Goal: Find specific page/section: Find specific page/section

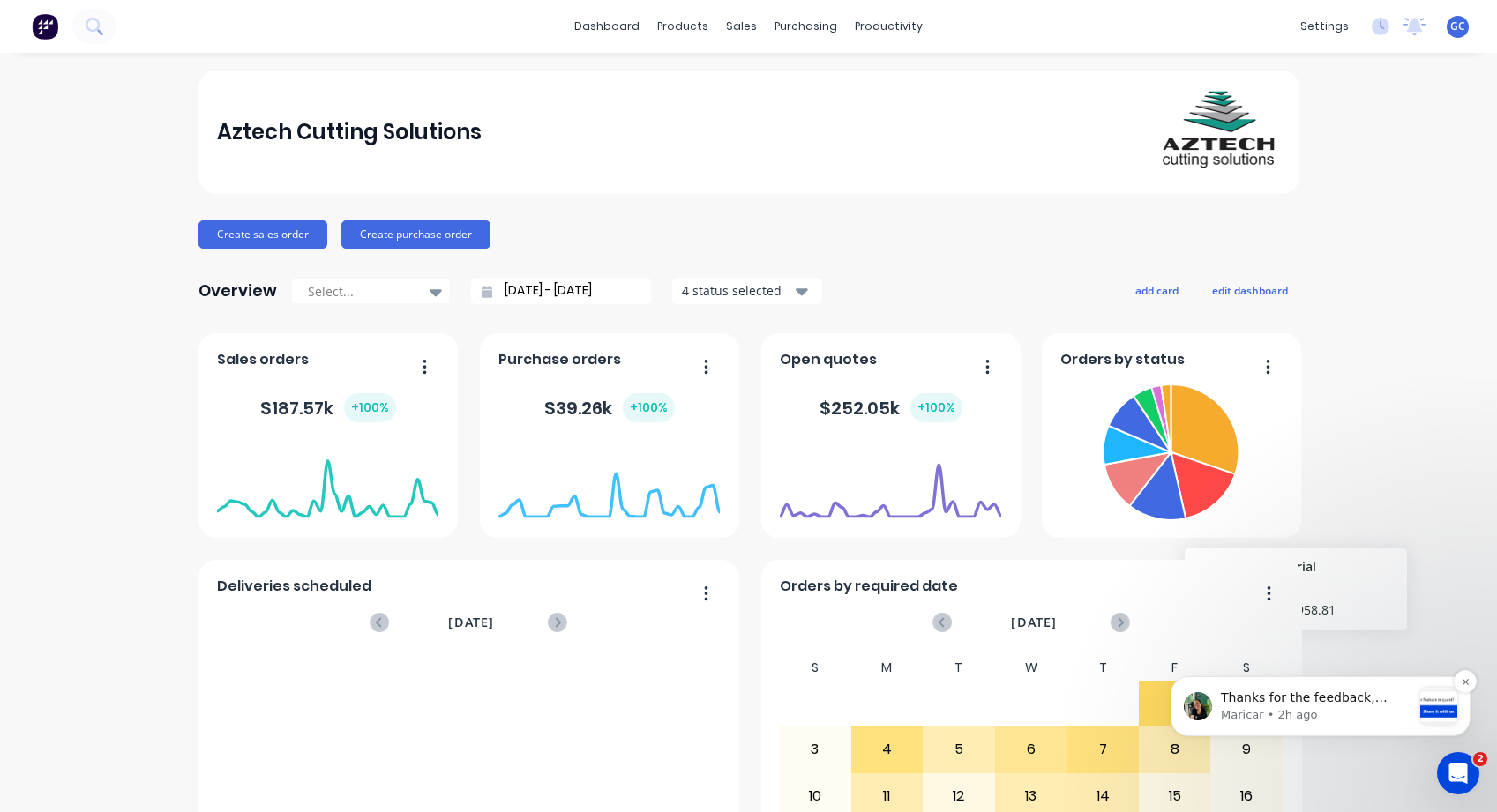
scroll to position [1871, 0]
click at [1447, 772] on icon "Open Intercom Messenger" at bounding box center [1456, 771] width 29 height 29
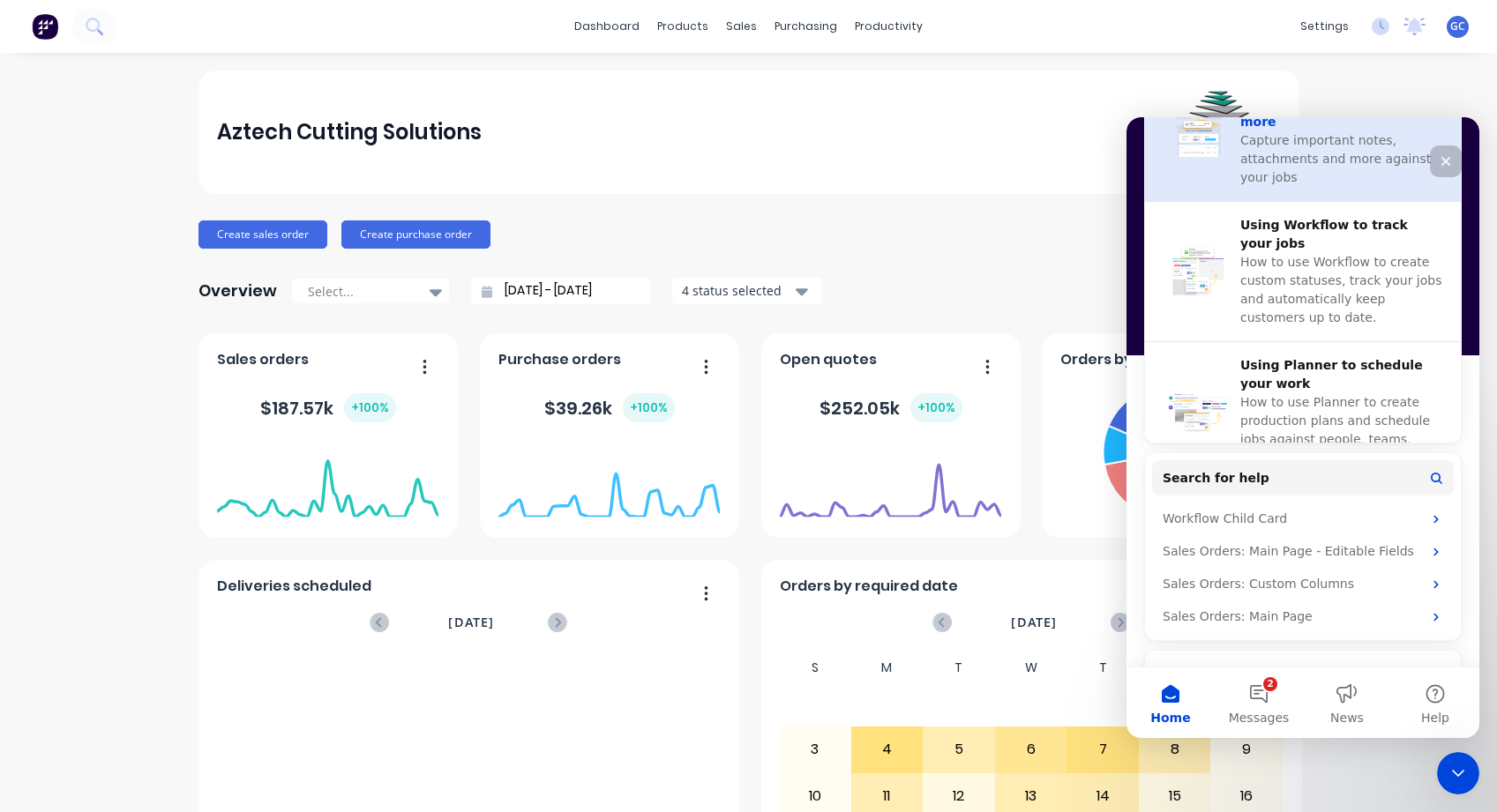
scroll to position [406, 0]
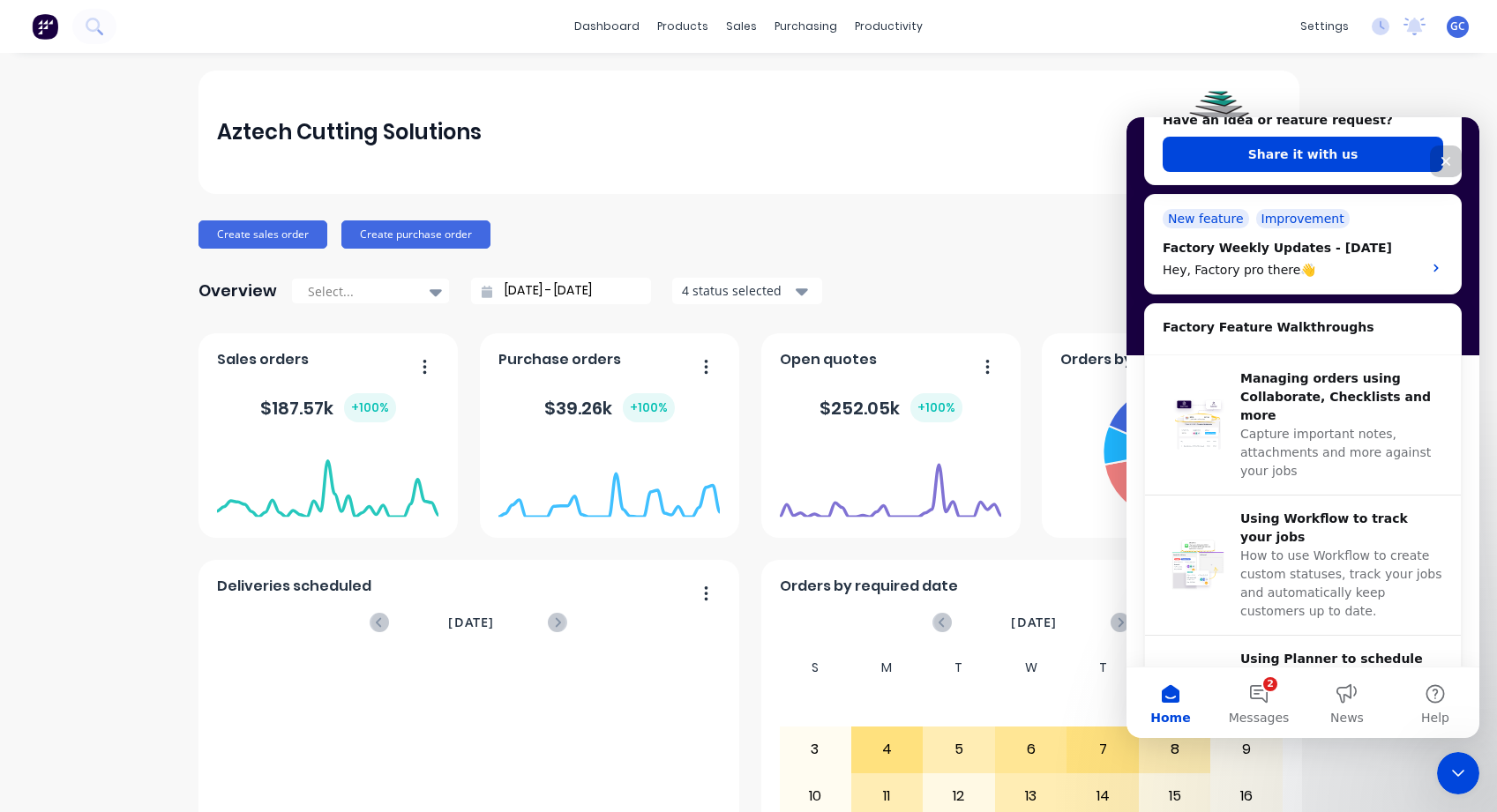
click at [1446, 154] on div "Close" at bounding box center [1445, 161] width 31 height 31
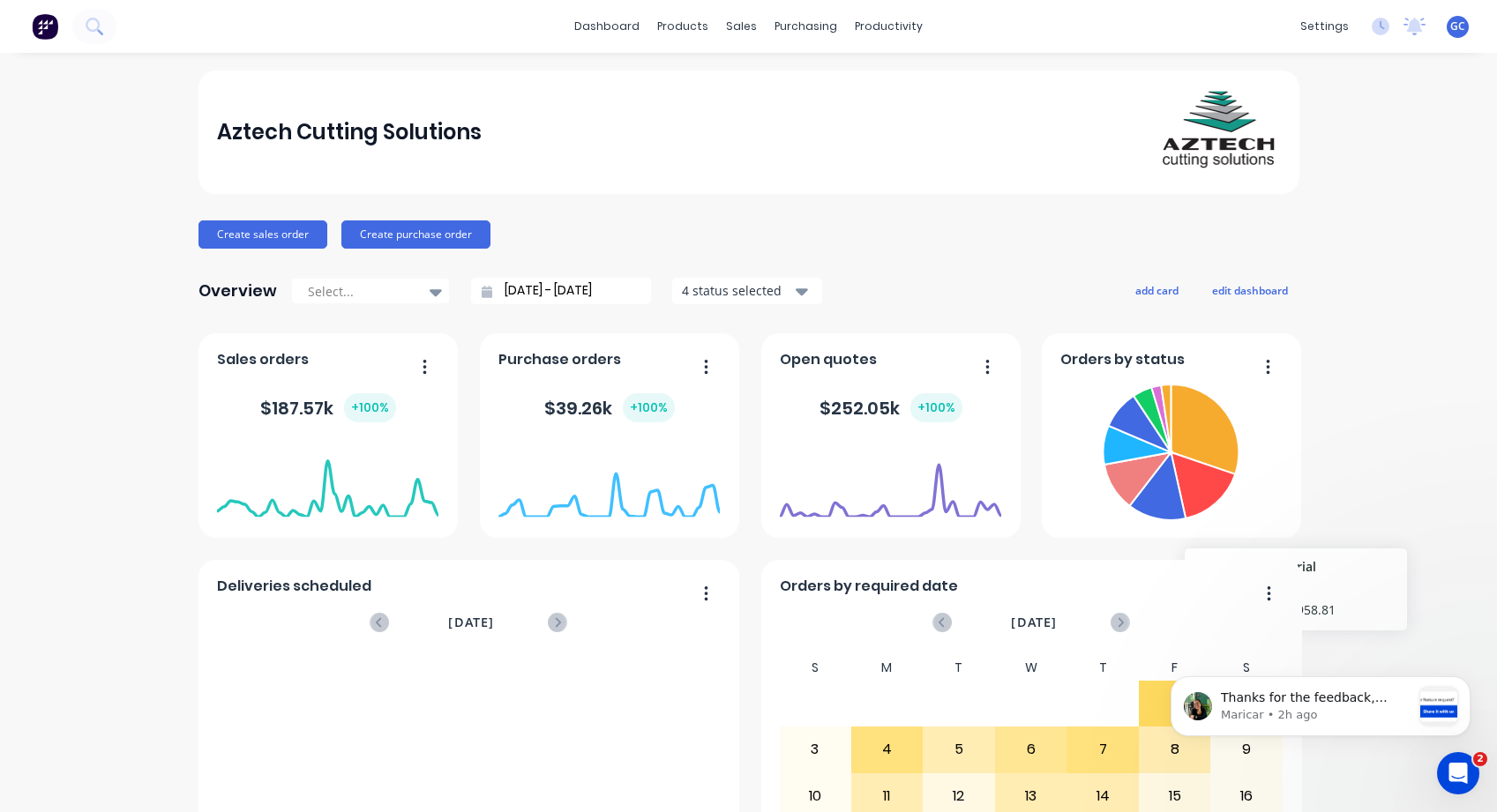
scroll to position [0, 0]
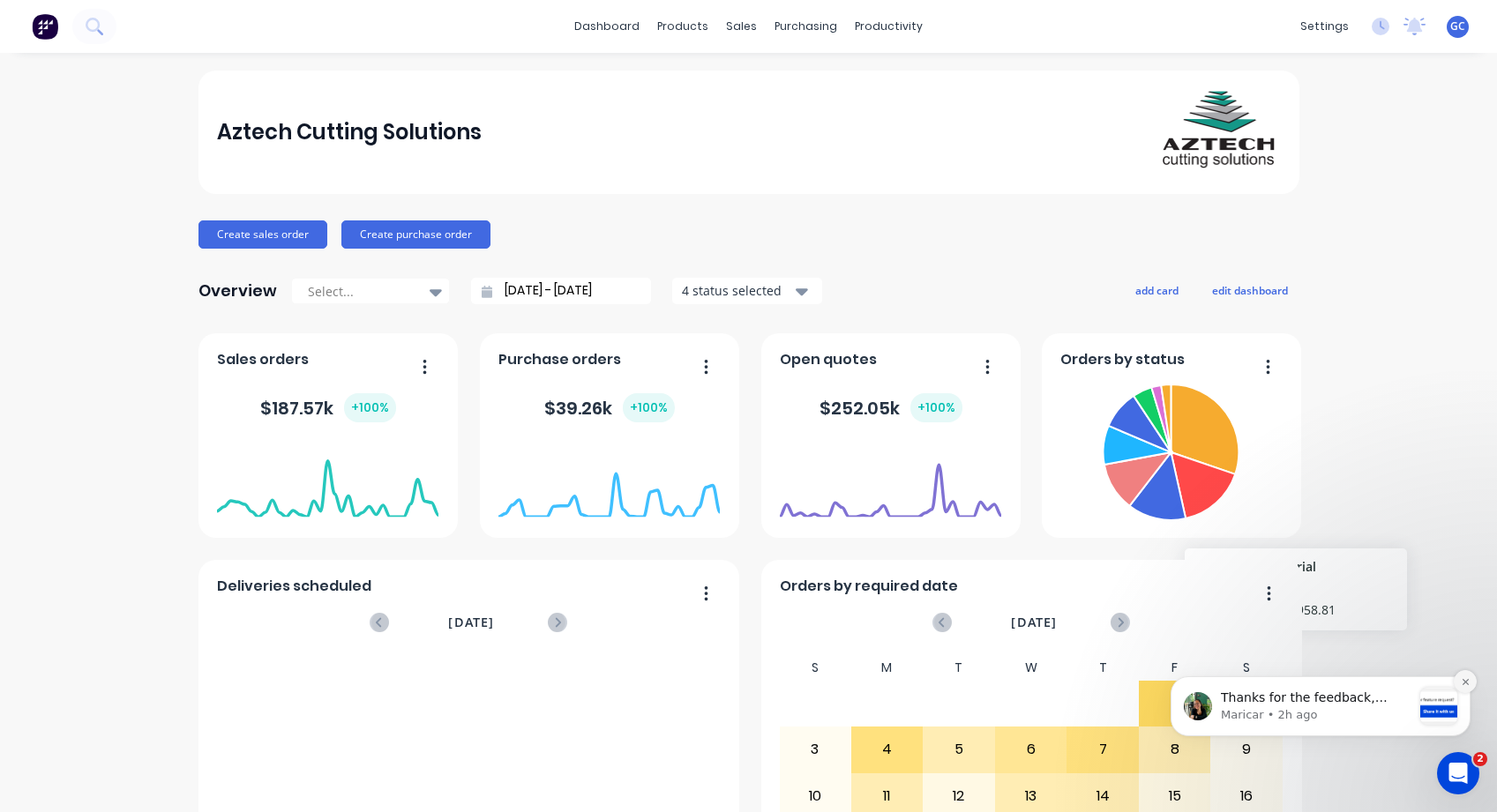
click at [1465, 678] on icon "Dismiss notification" at bounding box center [1466, 682] width 9 height 9
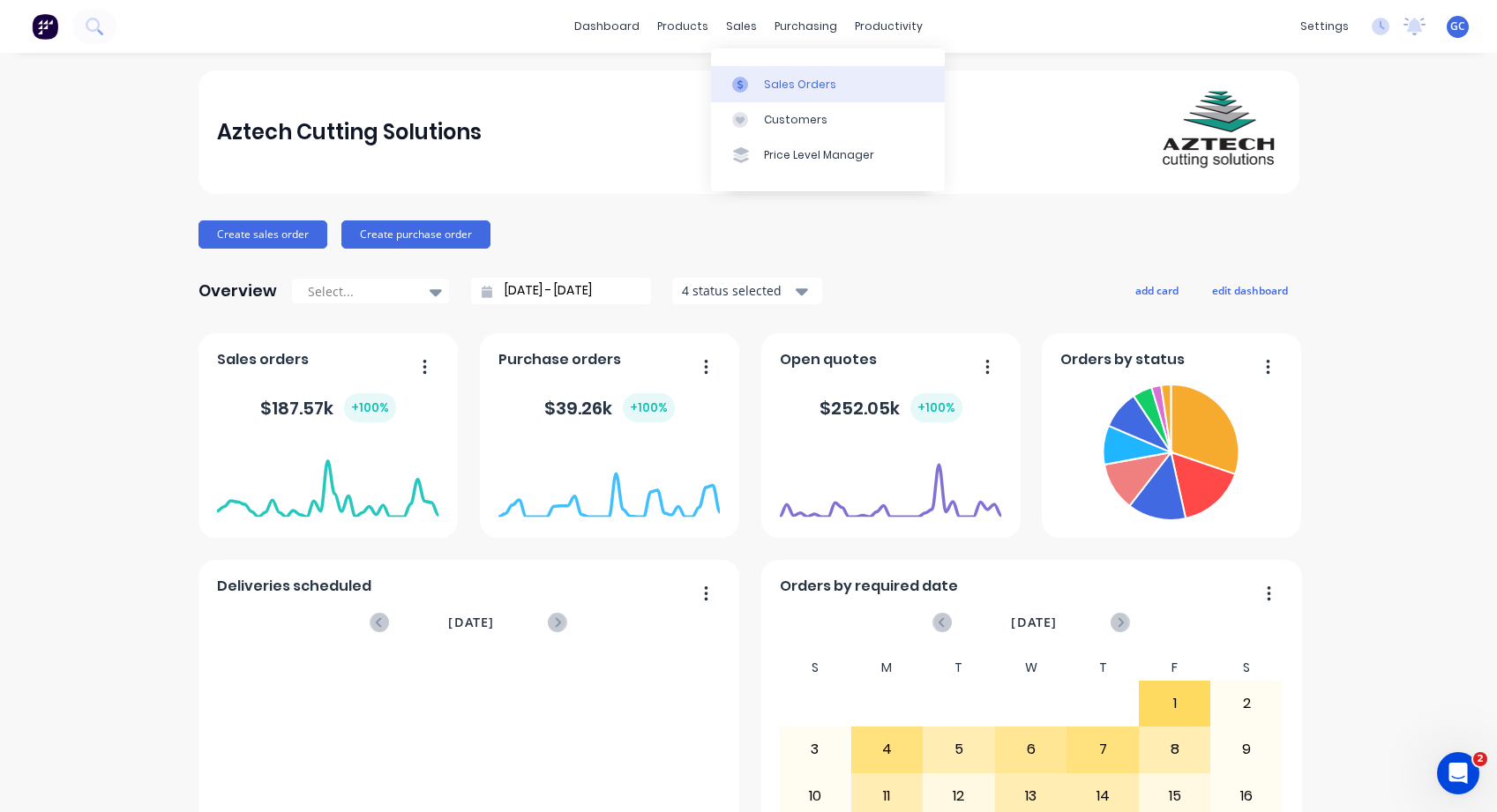
click at [796, 84] on div "Sales Orders" at bounding box center [800, 85] width 72 height 16
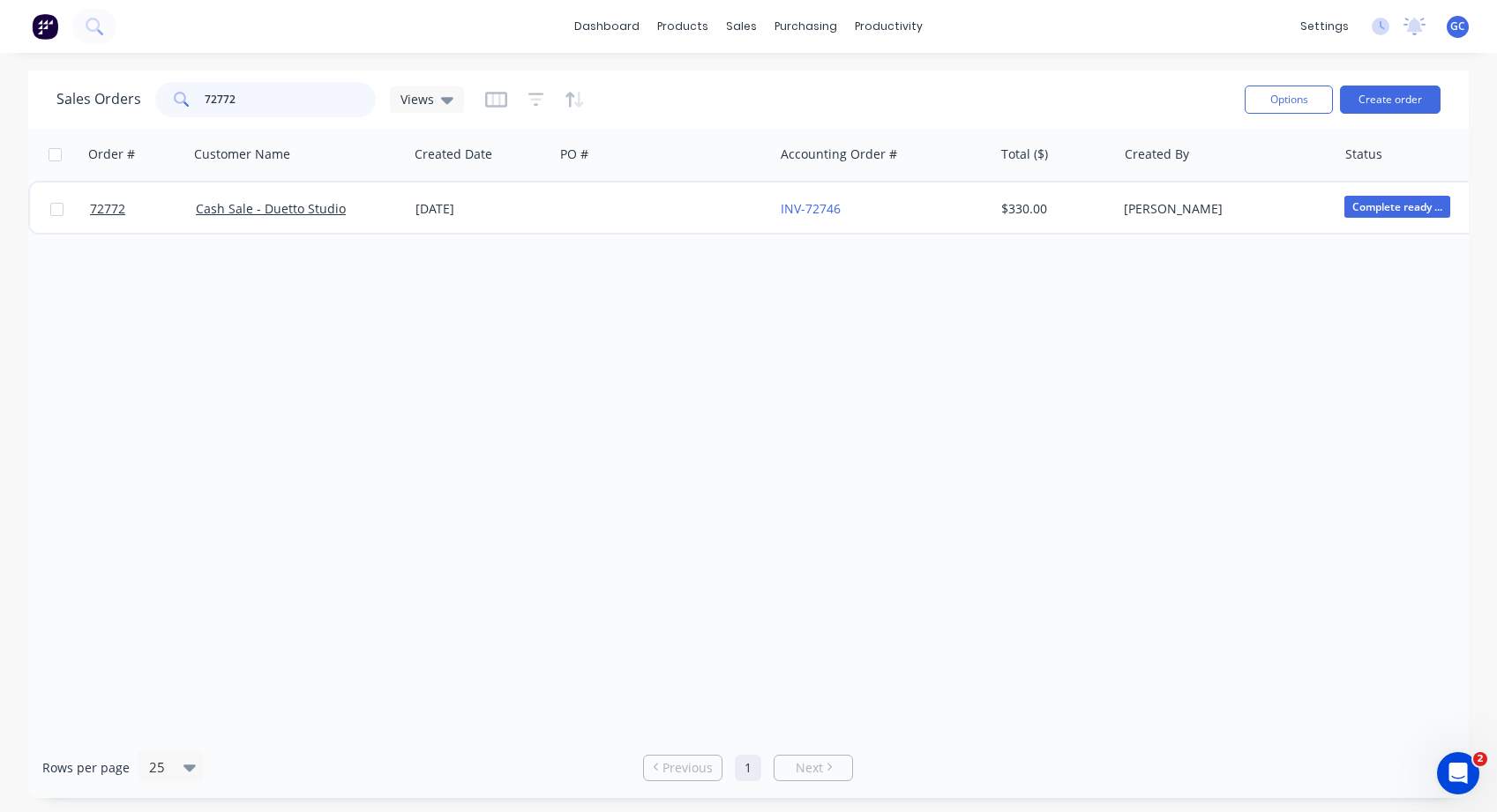
drag, startPoint x: 243, startPoint y: 96, endPoint x: 177, endPoint y: 97, distance: 66.0
click at [177, 97] on div "72772" at bounding box center [265, 99] width 220 height 35
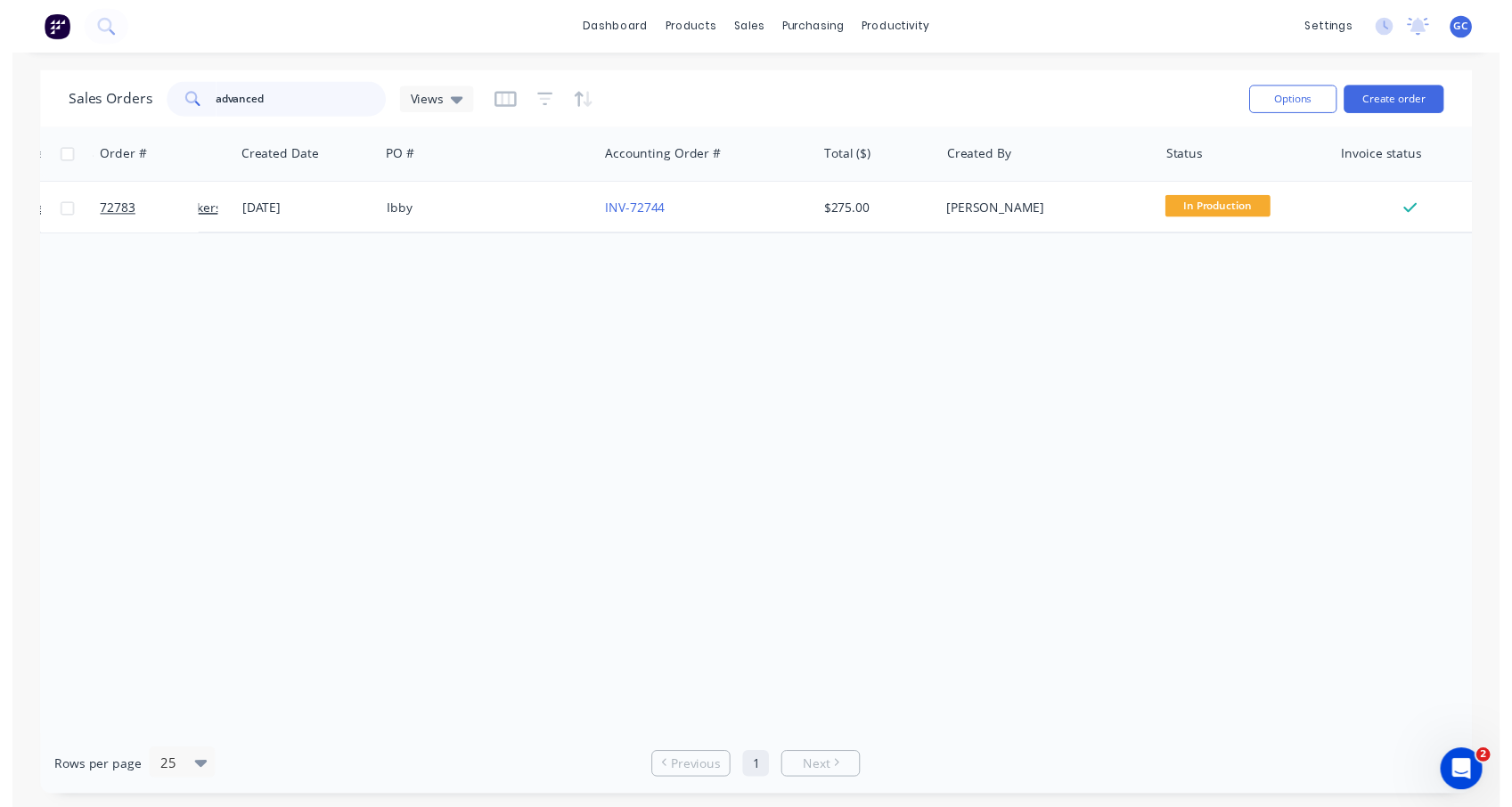
scroll to position [0, 187]
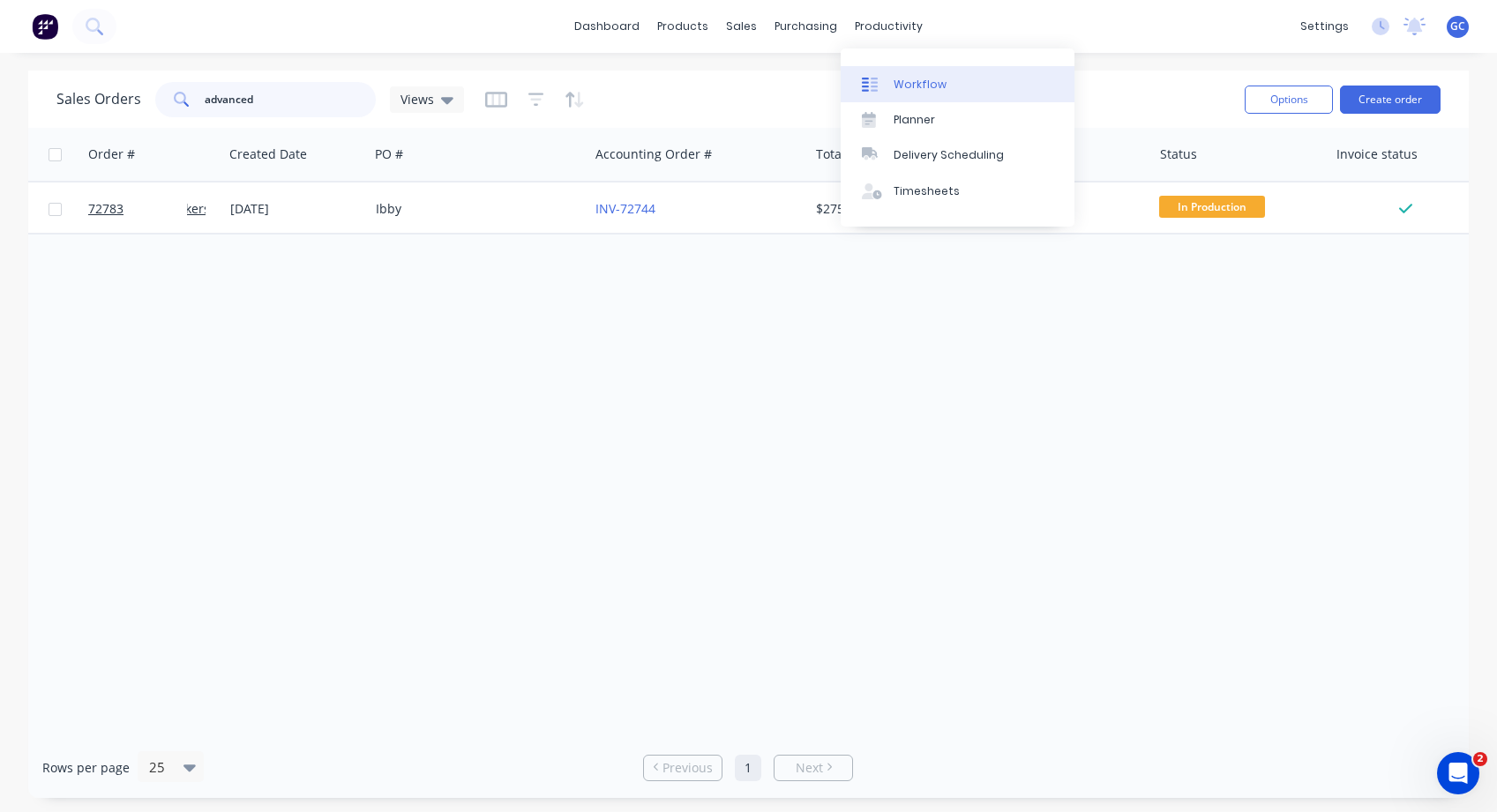
type input "advanced"
click at [906, 84] on div "Workflow" at bounding box center [920, 85] width 53 height 16
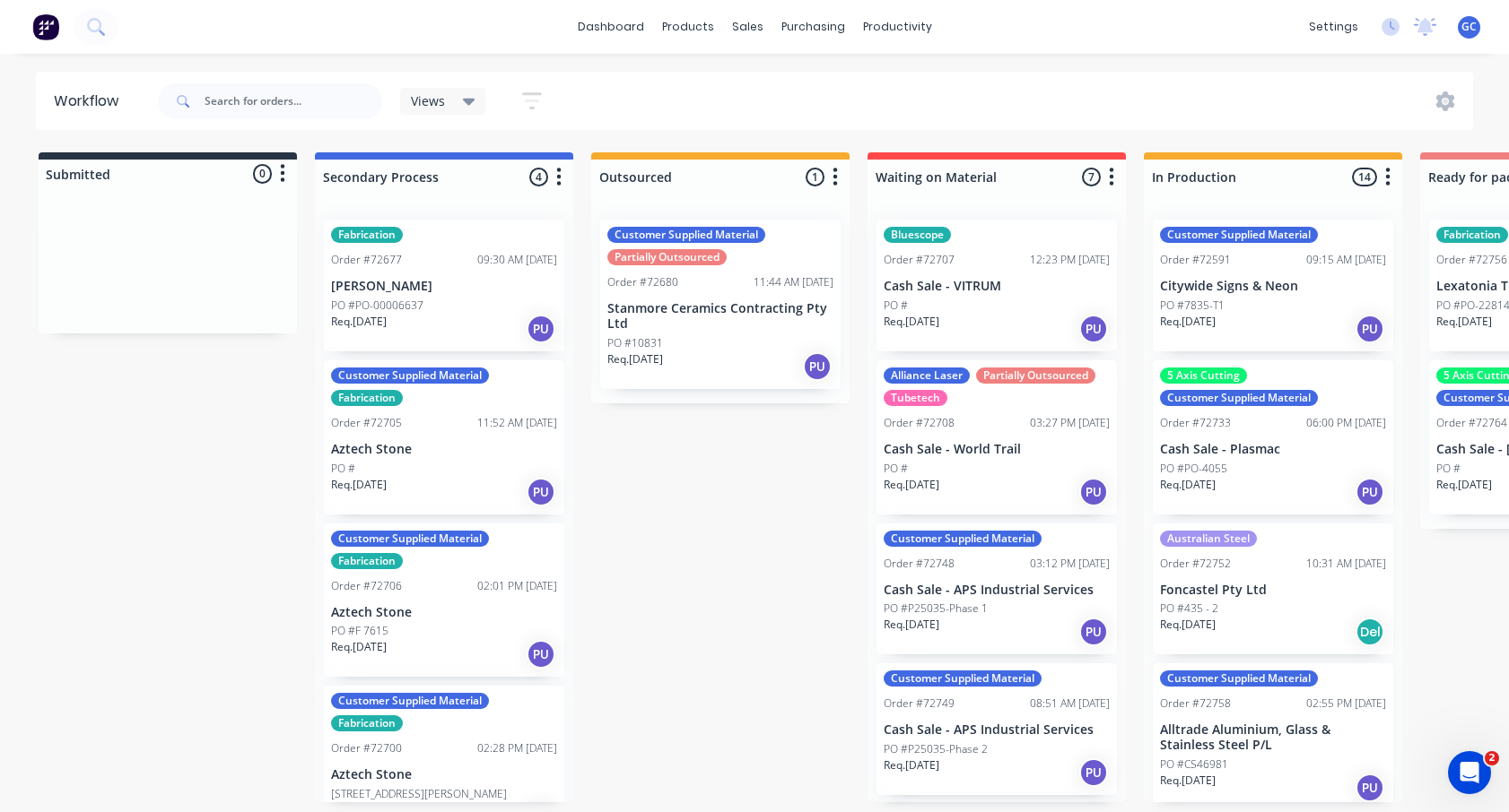
click at [471, 97] on icon at bounding box center [469, 101] width 13 height 19
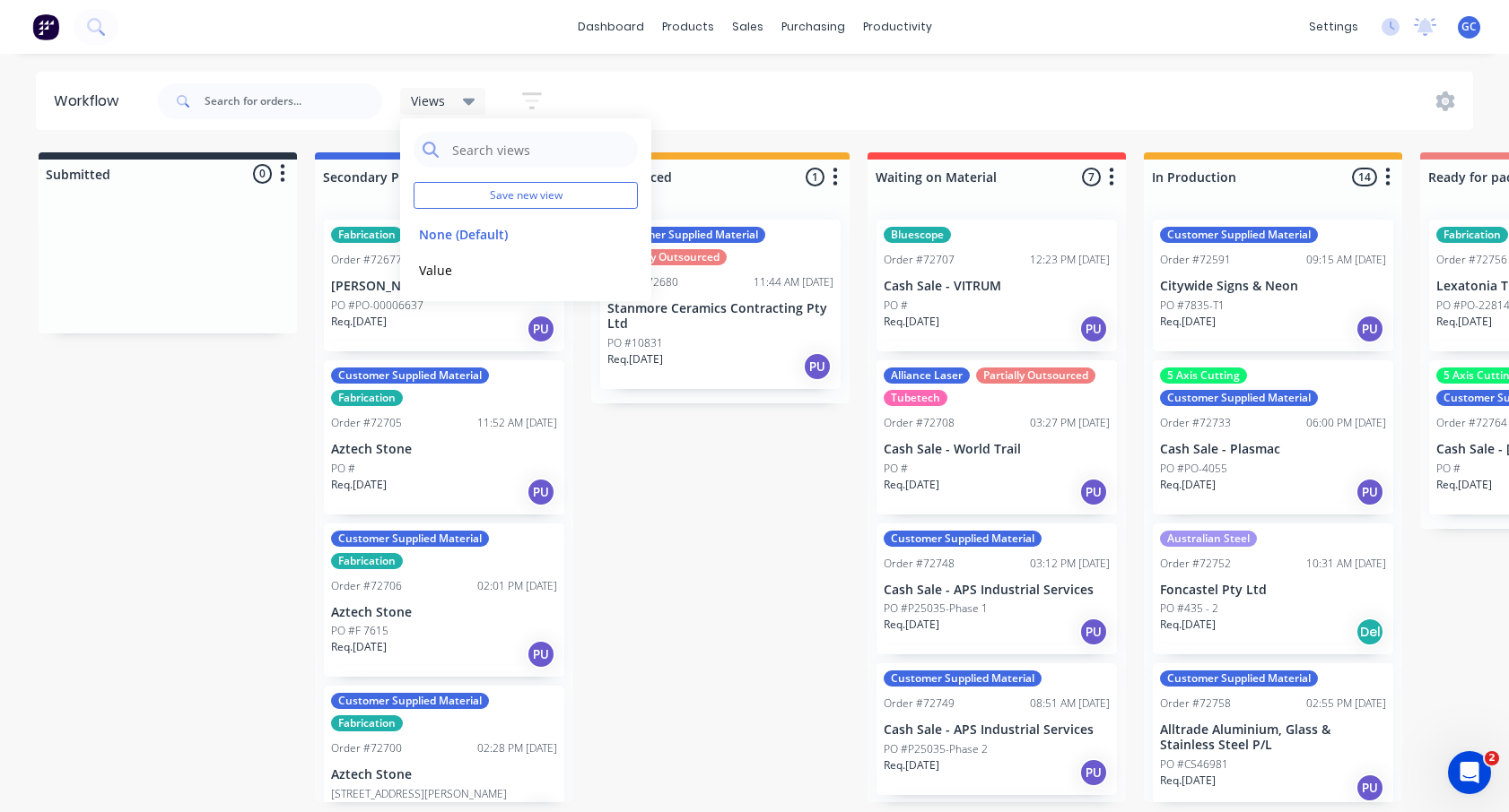
click at [471, 97] on icon at bounding box center [469, 101] width 13 height 19
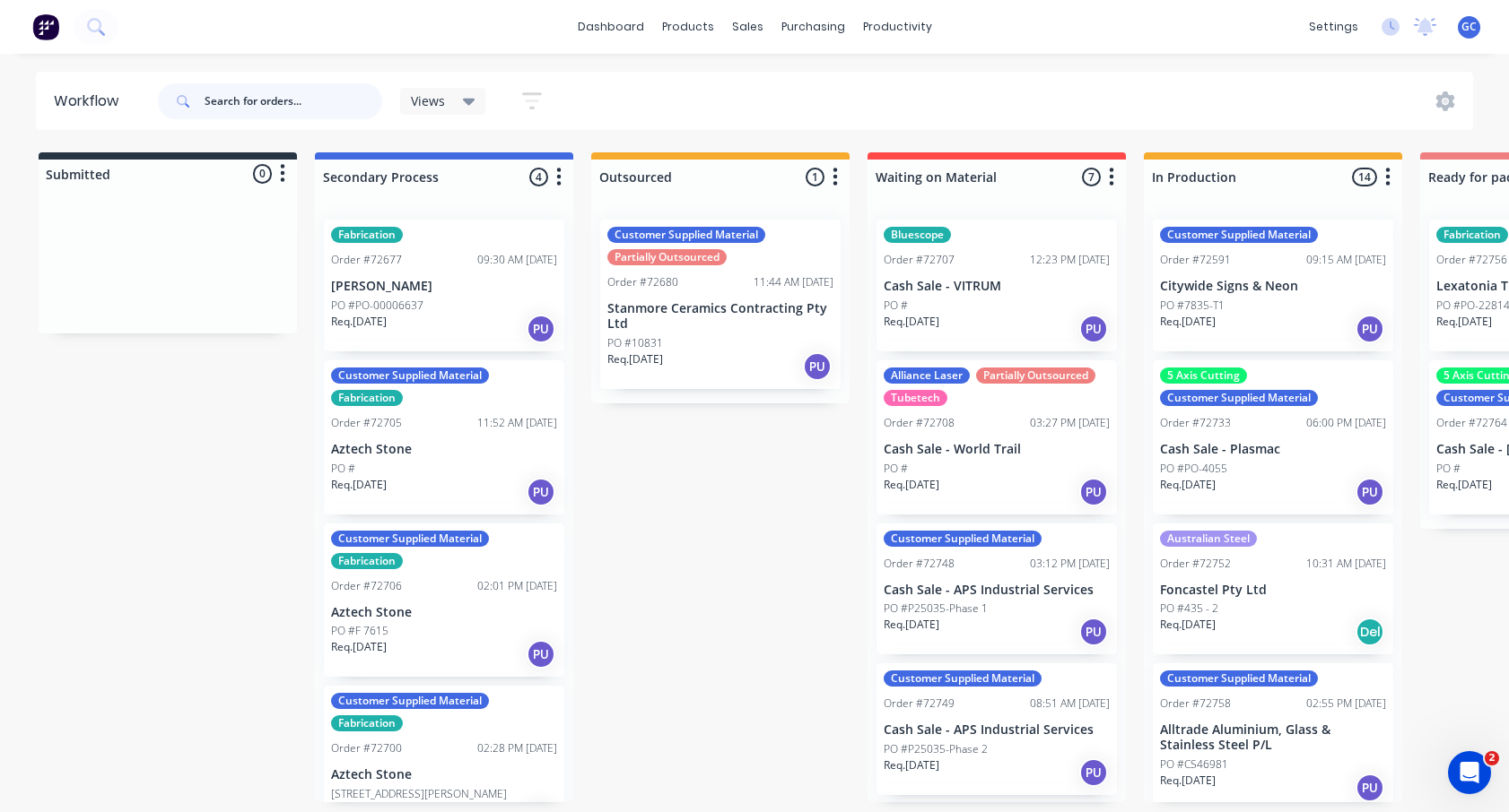
click at [225, 99] on input "text" at bounding box center [294, 100] width 178 height 36
click at [214, 99] on input "text" at bounding box center [294, 100] width 178 height 36
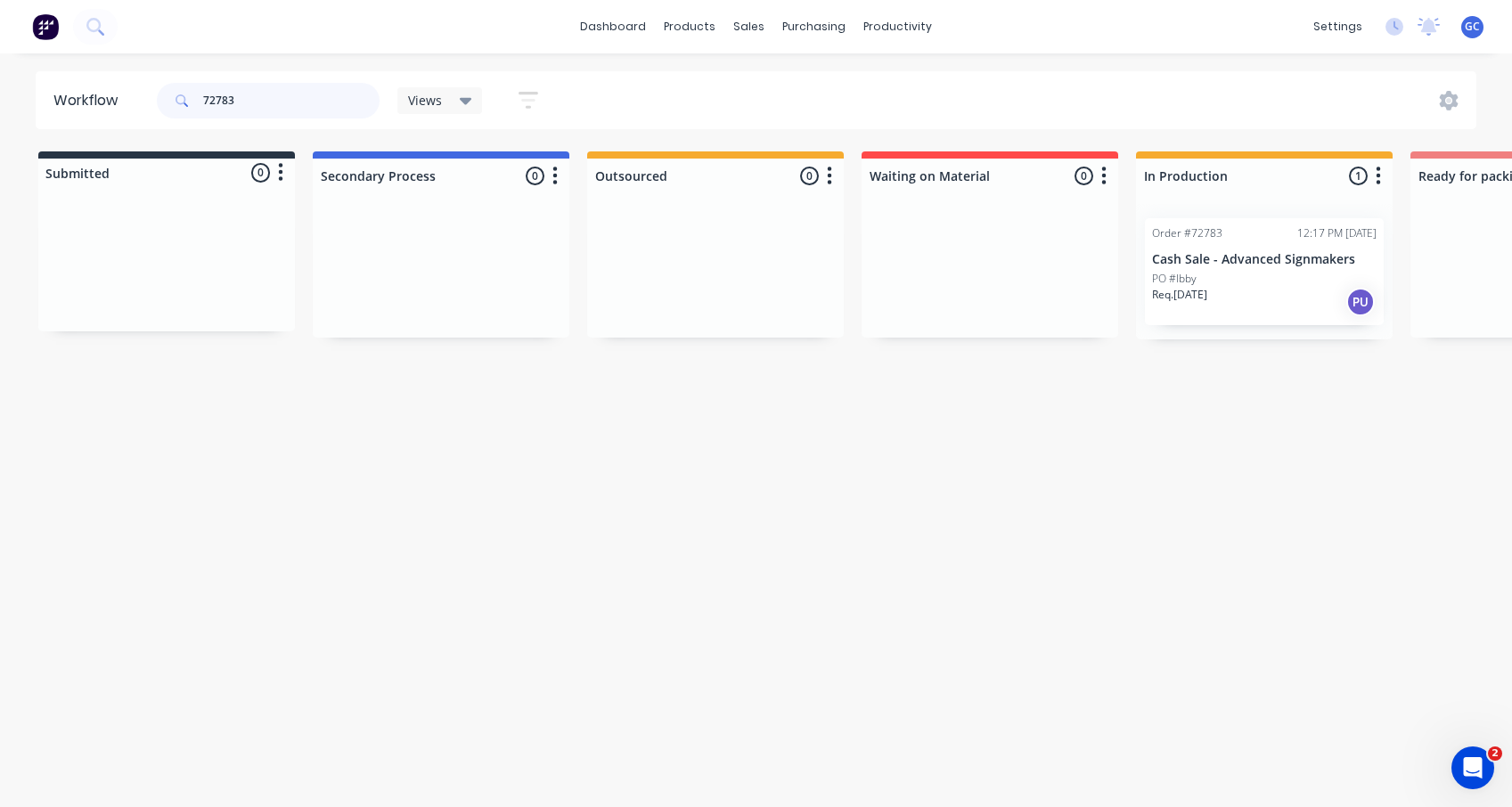
type input "72783"
drag, startPoint x: 692, startPoint y: 806, endPoint x: 761, endPoint y: 802, distance: 69.1
click at [790, 700] on html "dashboard products sales purchasing productivity dashboard products Product Cat…" at bounding box center [756, 350] width 1512 height 700
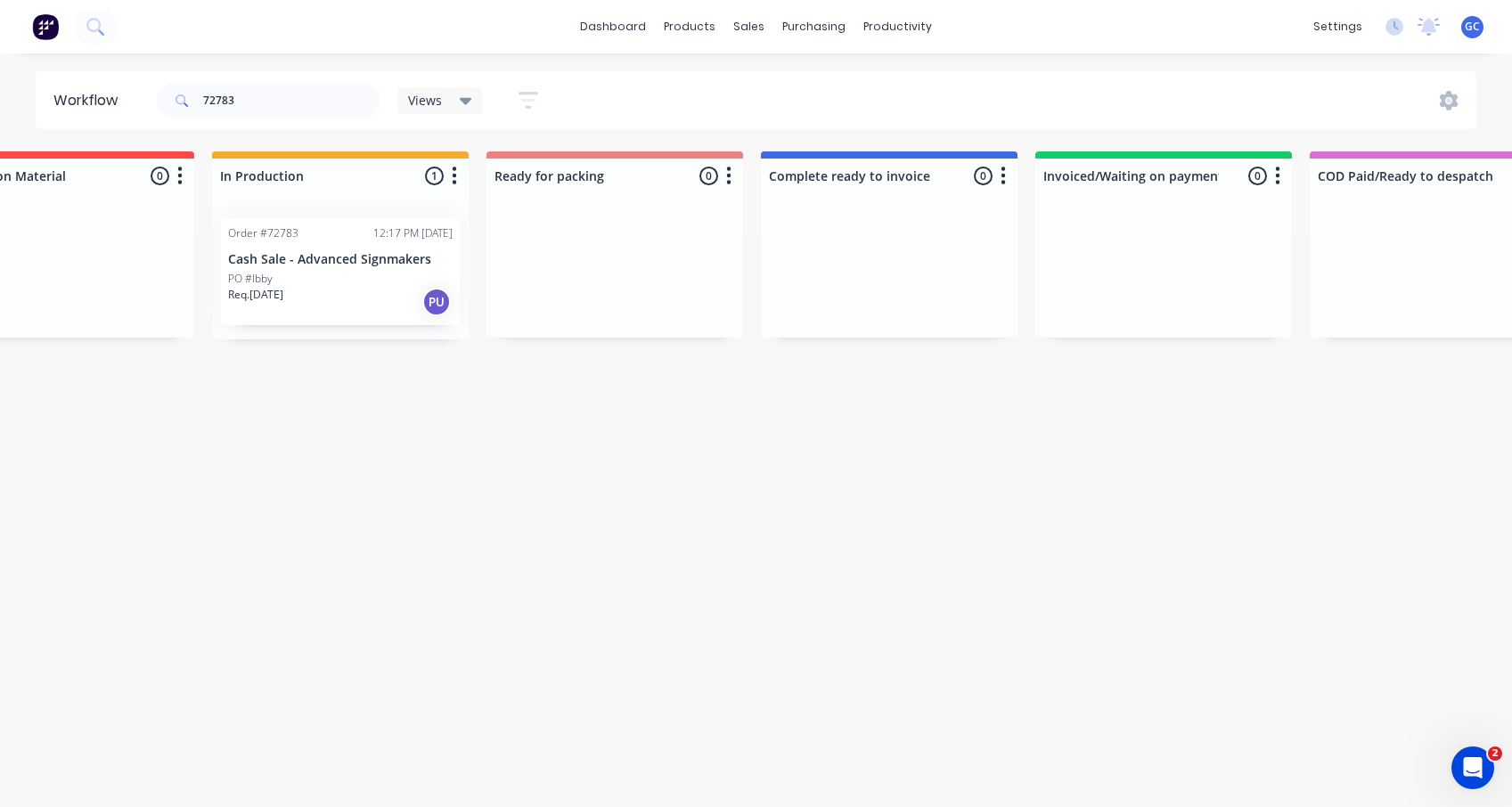
scroll to position [0, 909]
